Goal: Task Accomplishment & Management: Manage account settings

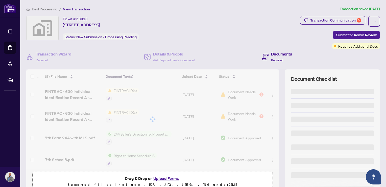
scroll to position [109, 0]
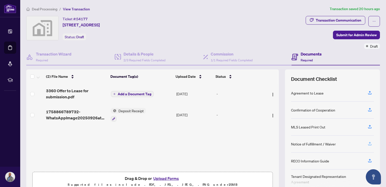
click at [368, 142] on icon "button" at bounding box center [370, 143] width 5 height 5
click at [369, 143] on button "button" at bounding box center [370, 143] width 8 height 9
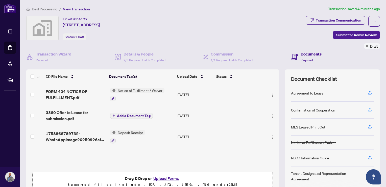
click at [368, 110] on icon "button" at bounding box center [370, 109] width 5 height 5
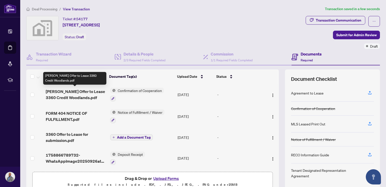
click at [93, 92] on span "Catarina Offer to Lease 3360 Credit Woodlands.pdf" at bounding box center [76, 94] width 60 height 12
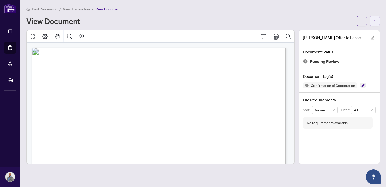
click at [376, 20] on icon "arrow-left" at bounding box center [375, 21] width 4 height 4
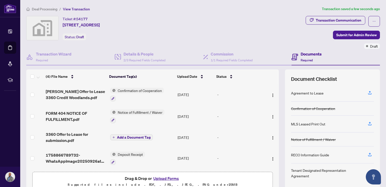
click at [330, 108] on div "Confirmation of Cooperation" at bounding box center [313, 108] width 44 height 6
click at [155, 92] on span "Confirmation of Cooperation" at bounding box center [140, 90] width 48 height 6
click at [114, 116] on span "Confirmation of Cooperation" at bounding box center [137, 115] width 48 height 6
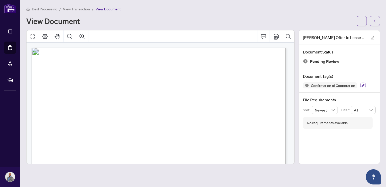
click at [365, 83] on button "button" at bounding box center [364, 85] width 6 height 6
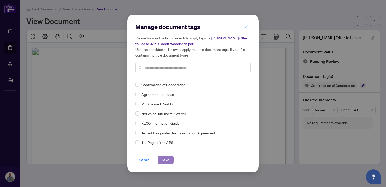
click at [165, 163] on span "Save" at bounding box center [166, 160] width 8 height 8
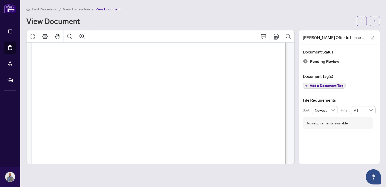
scroll to position [9169, 0]
click at [326, 87] on span "Add a Document Tag" at bounding box center [327, 86] width 34 height 4
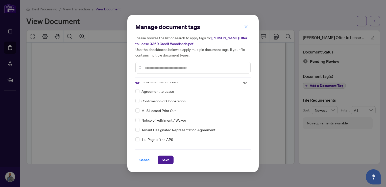
scroll to position [0, 0]
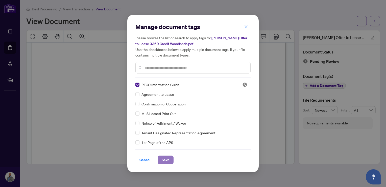
click at [165, 158] on span "Save" at bounding box center [166, 160] width 8 height 8
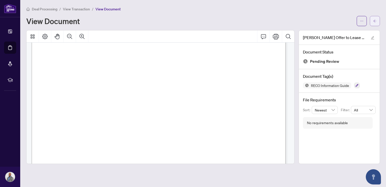
click at [377, 21] on icon "arrow-left" at bounding box center [375, 20] width 3 height 3
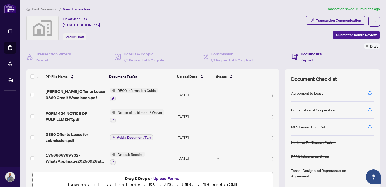
scroll to position [25, 0]
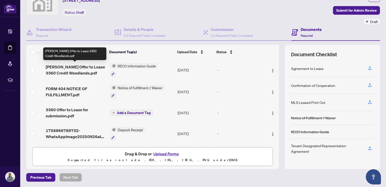
click at [88, 67] on span "Catarina Offer to Lease 3360 Credit Woodlands.pdf" at bounding box center [76, 70] width 60 height 12
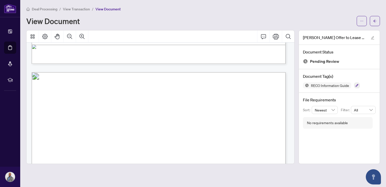
scroll to position [653, 0]
click at [359, 84] on button "button" at bounding box center [358, 85] width 6 height 6
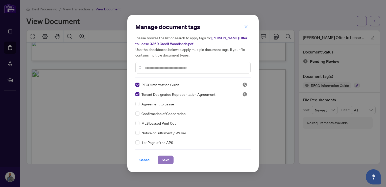
click at [167, 161] on span "Save" at bounding box center [166, 160] width 8 height 8
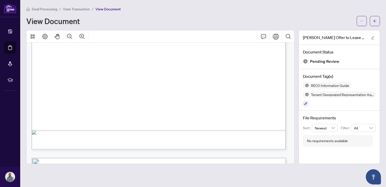
scroll to position [1920, 0]
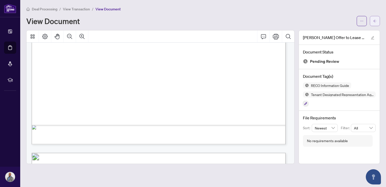
click at [376, 25] on button "button" at bounding box center [375, 21] width 10 height 10
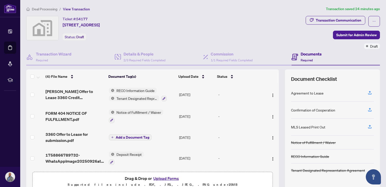
click at [202, 12] on div "Deal Processing / View Transaction Transaction saved 24 minutes ago Ticket #: 5…" at bounding box center [203, 106] width 358 height 200
